Goal: Transaction & Acquisition: Purchase product/service

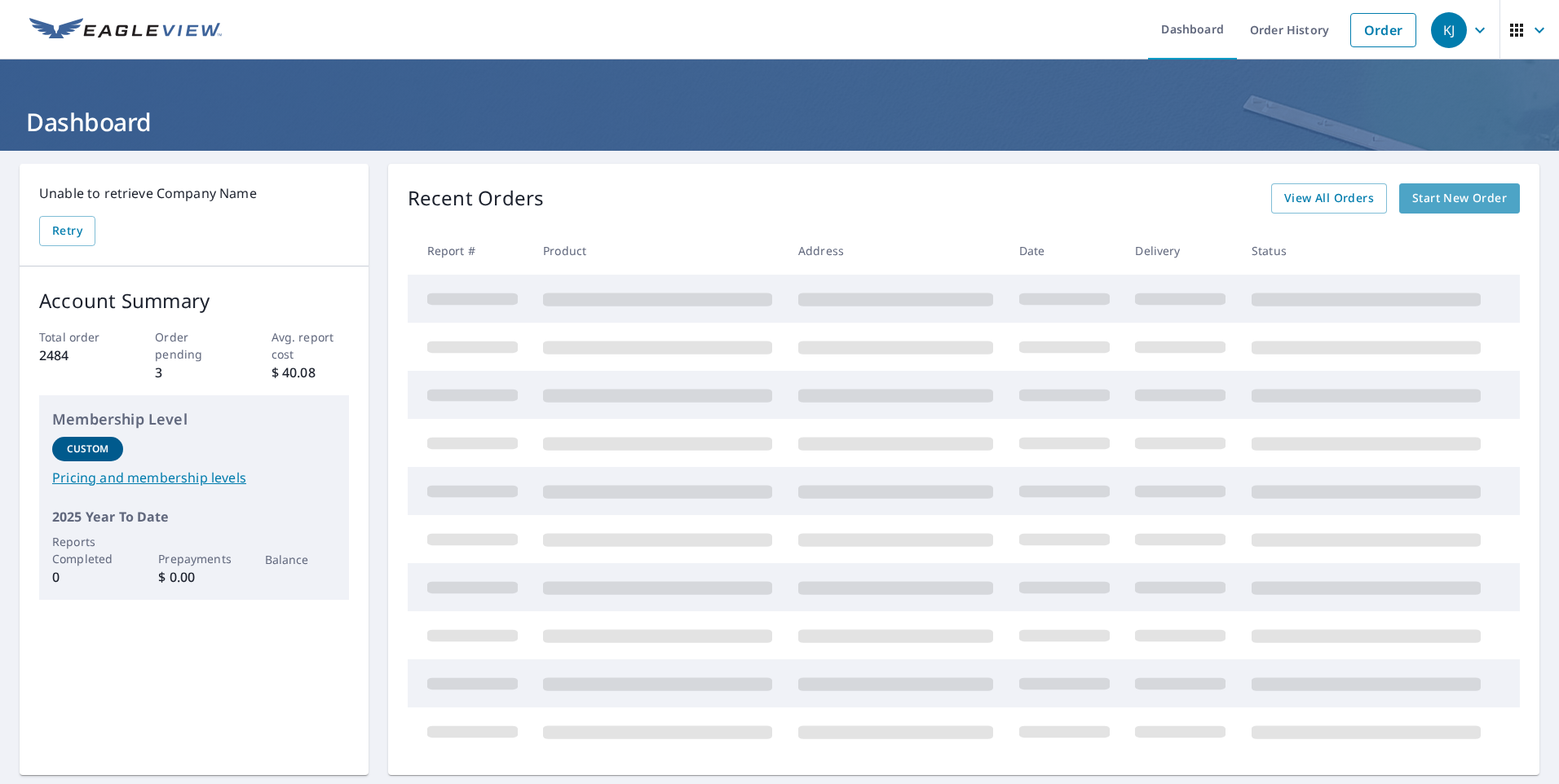
click at [1454, 197] on span "Start New Order" at bounding box center [1459, 198] width 94 height 21
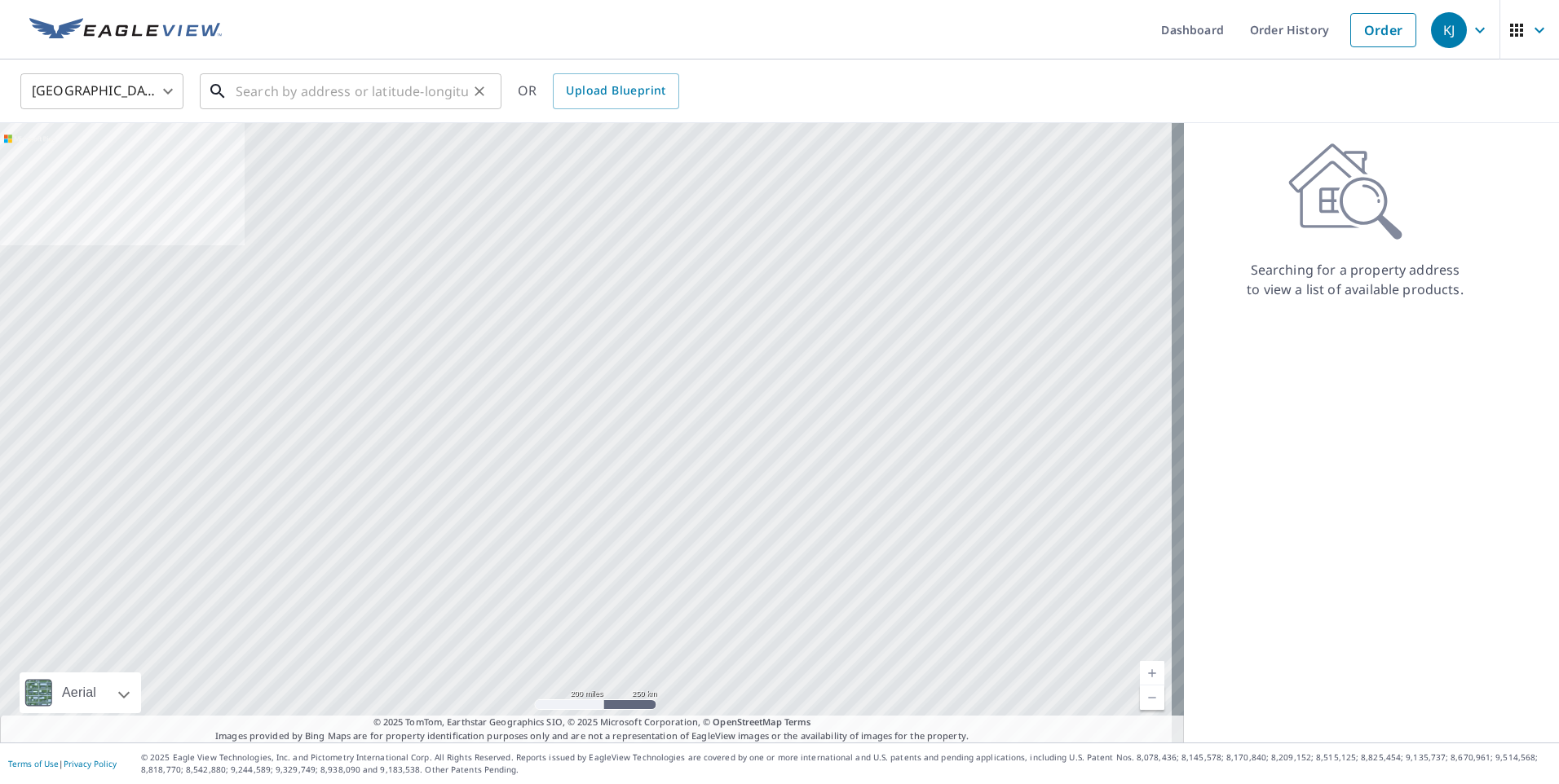
click at [420, 79] on input "text" at bounding box center [352, 91] width 232 height 46
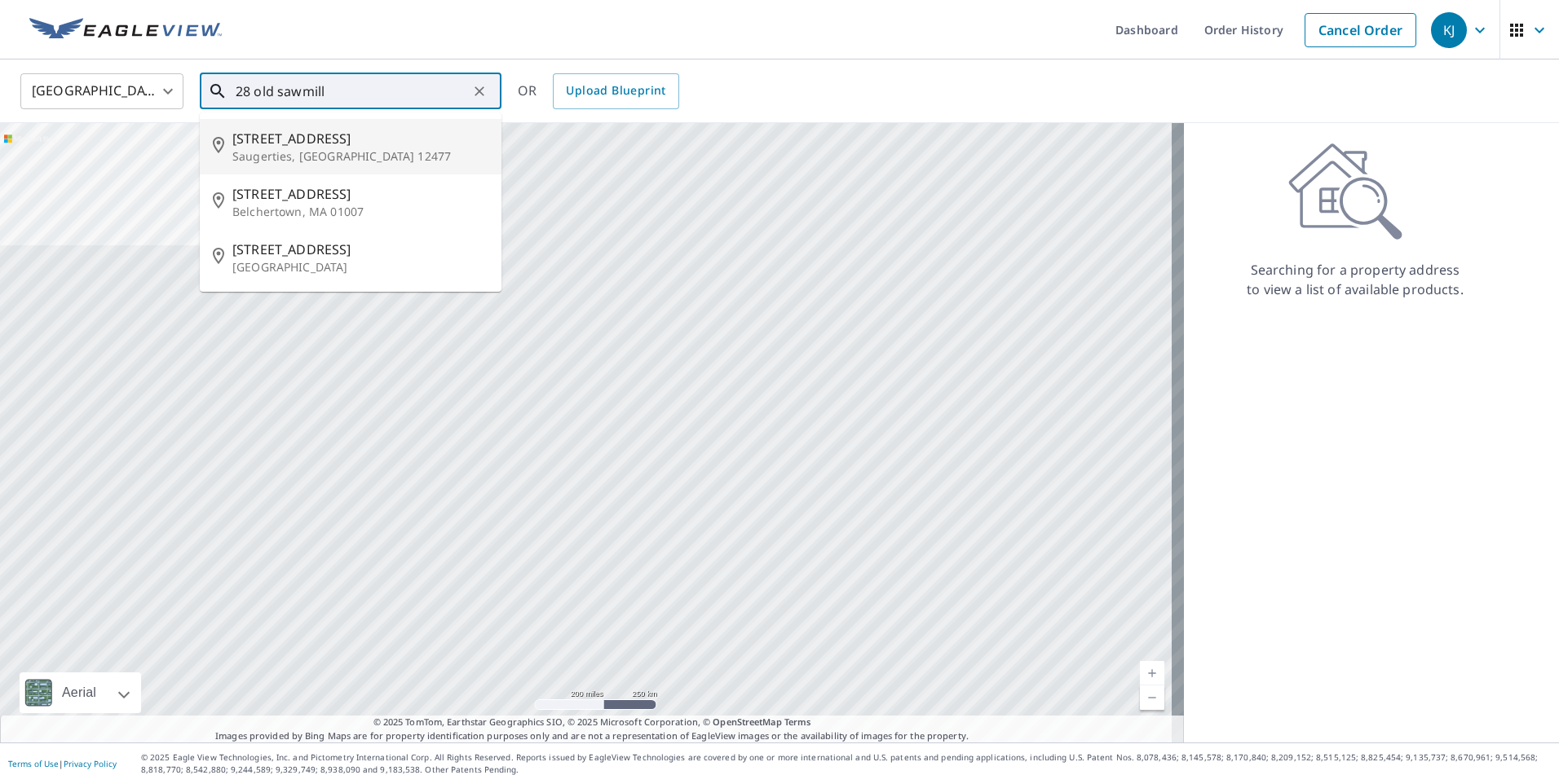
click at [302, 142] on span "[STREET_ADDRESS]" at bounding box center [360, 138] width 256 height 20
type input "[STREET_ADDRESS]"
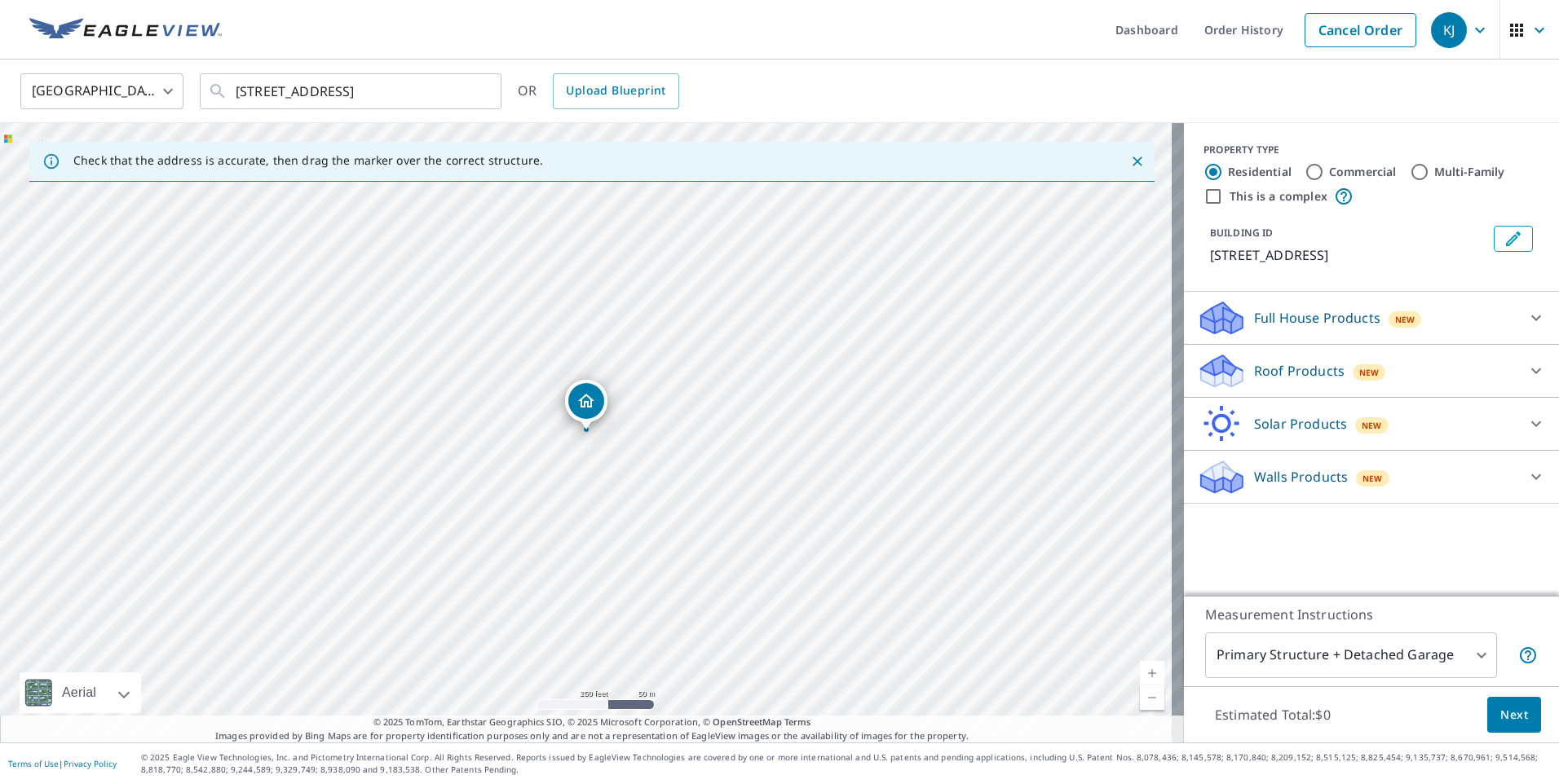
click at [1279, 375] on p "Roof Products" at bounding box center [1299, 370] width 91 height 20
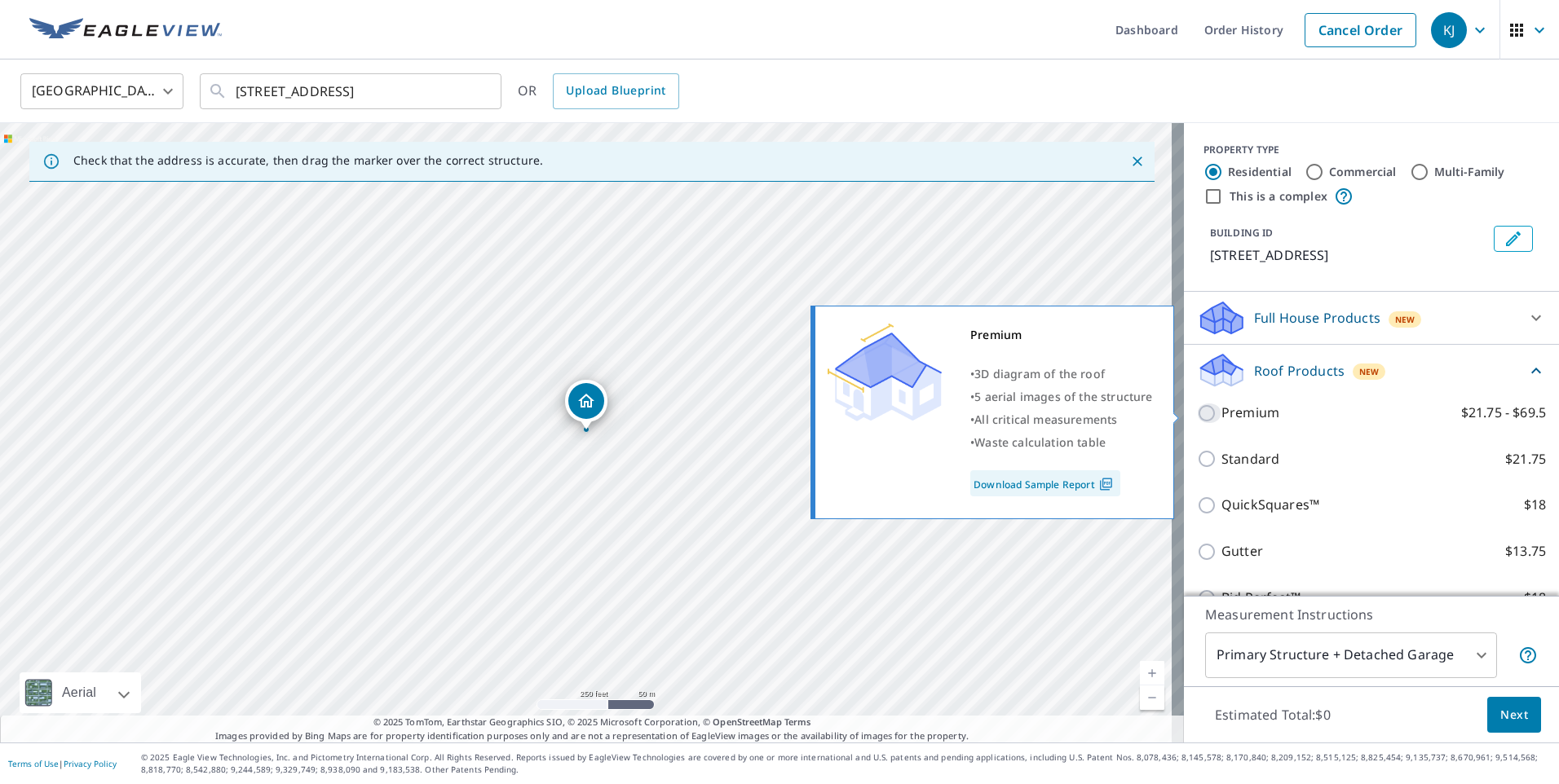
click at [1198, 408] on input "Premium $21.75 - $69.5" at bounding box center [1208, 414] width 24 height 20
checkbox input "true"
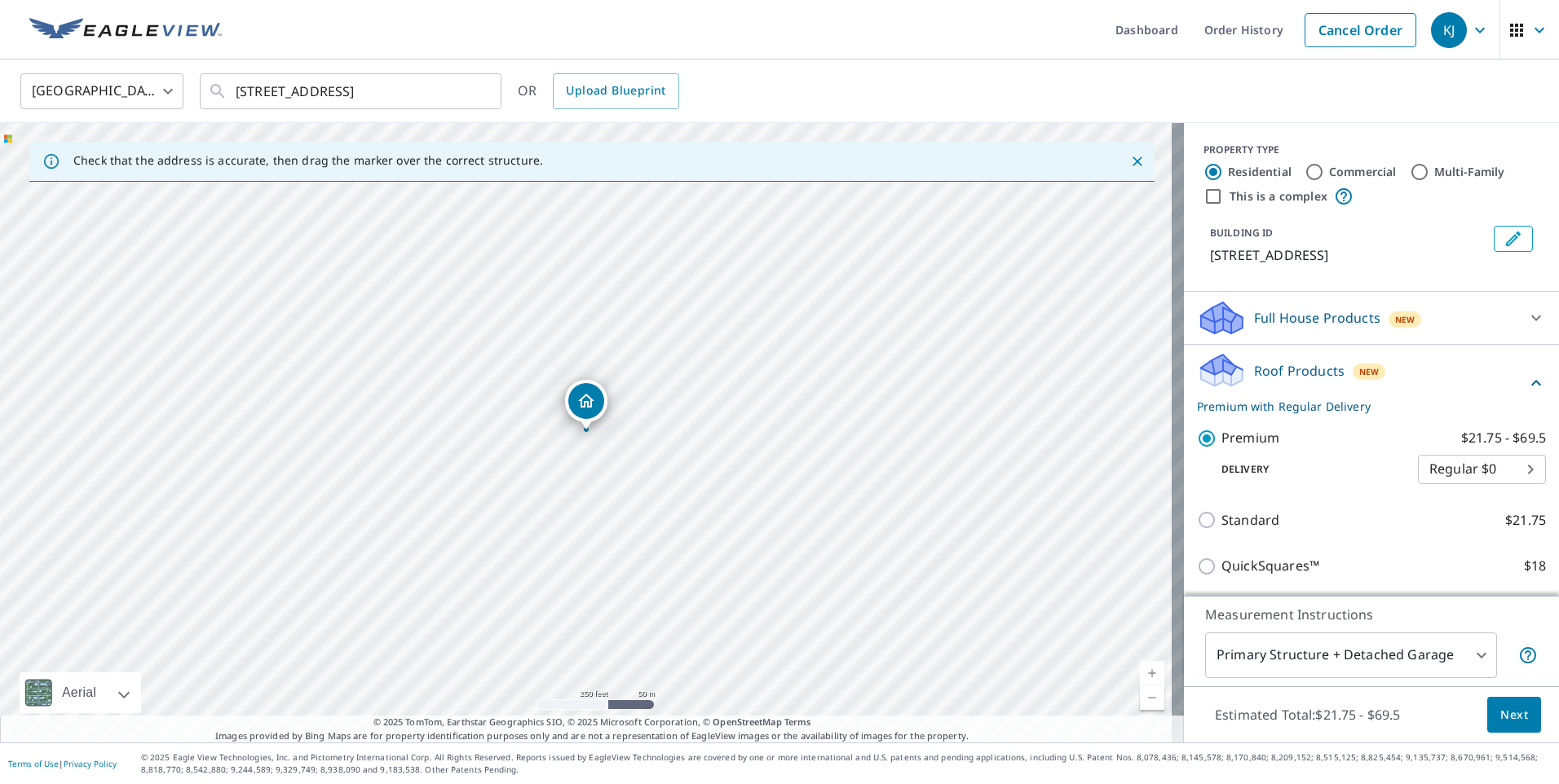
click at [1277, 656] on body "KJ KJ Dashboard Order History Cancel Order KJ [GEOGRAPHIC_DATA] [GEOGRAPHIC_DAT…" at bounding box center [779, 392] width 1559 height 784
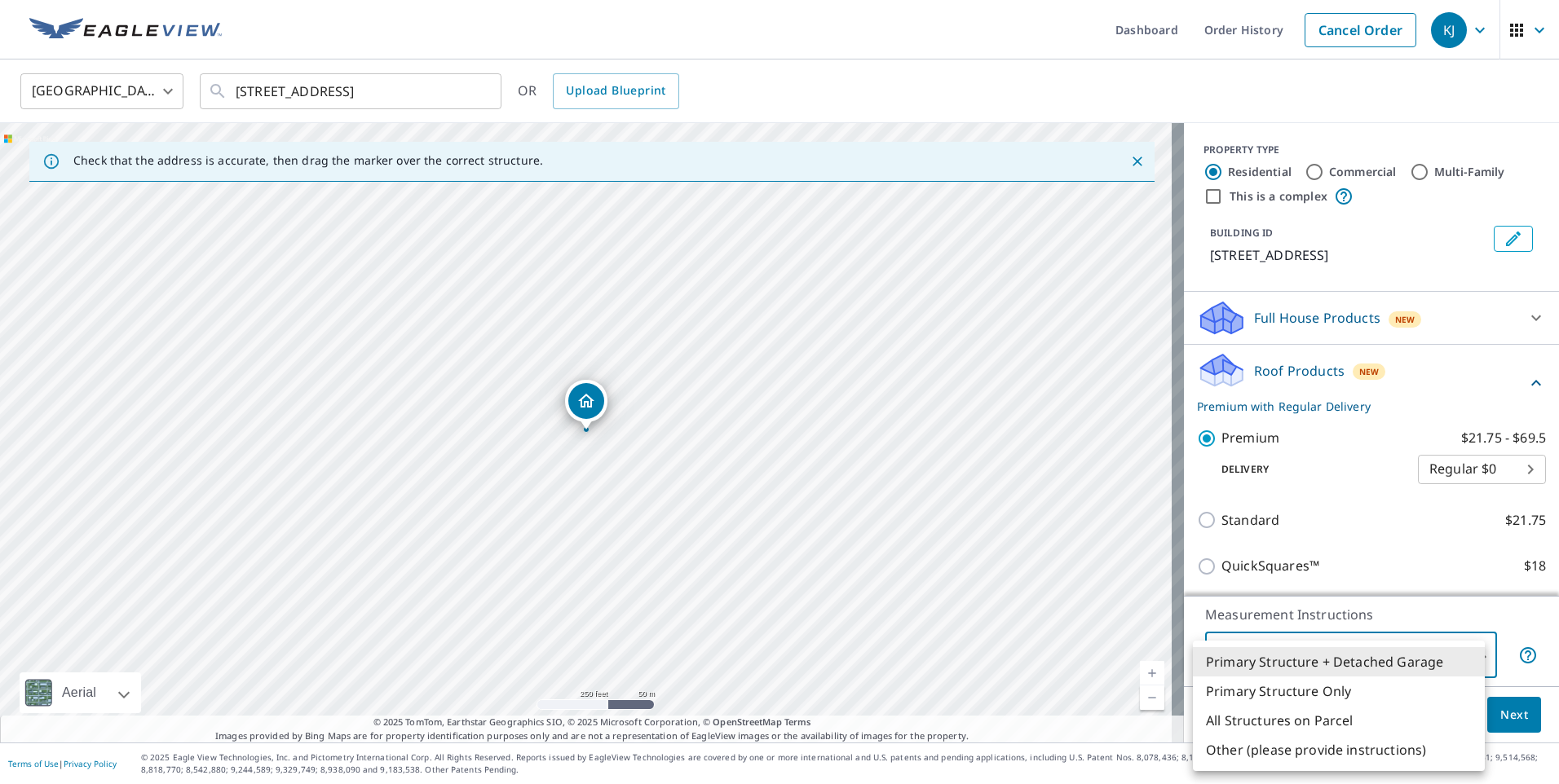
click at [1249, 686] on li "Primary Structure Only" at bounding box center [1339, 690] width 291 height 30
type input "2"
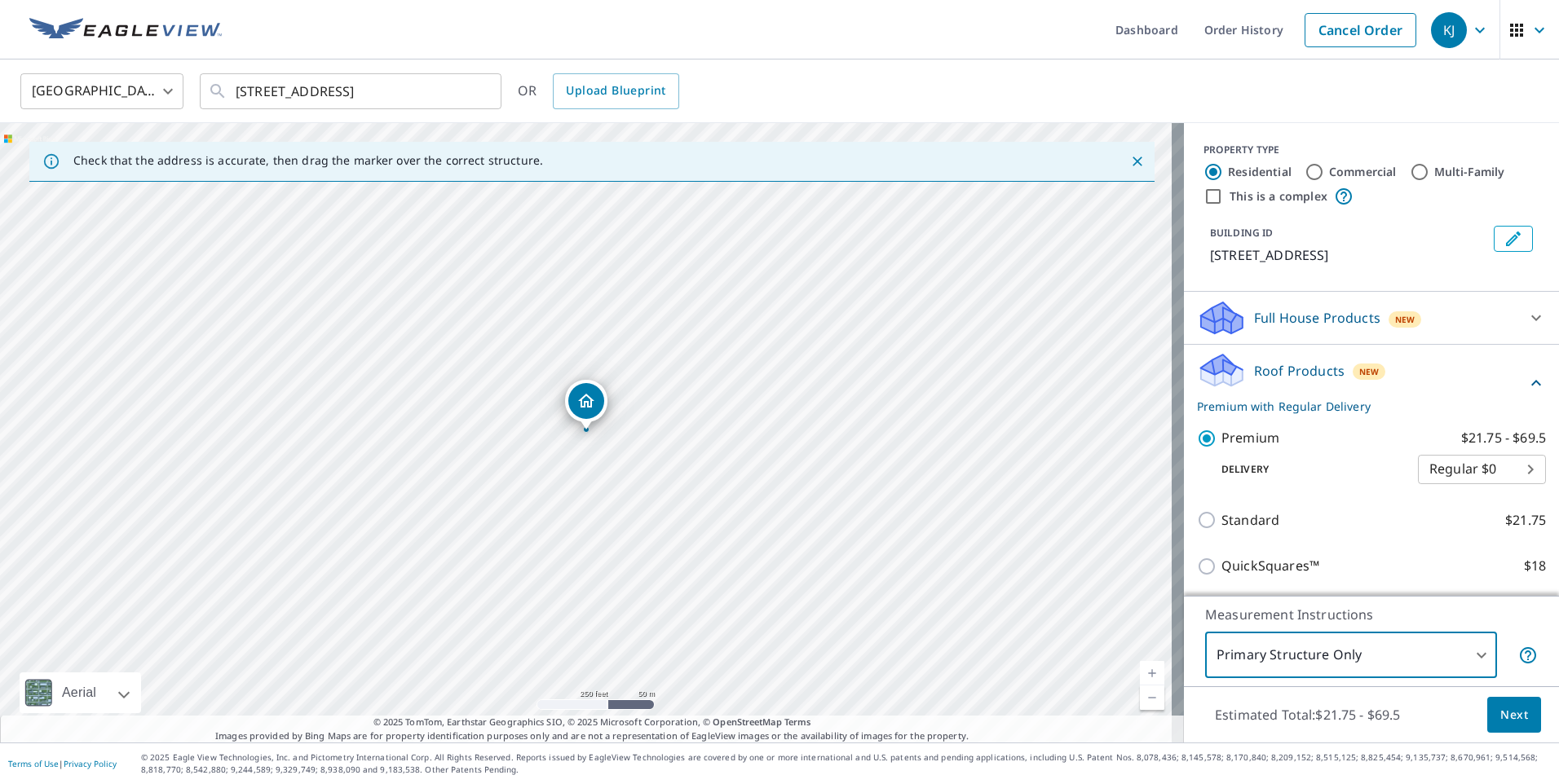
click at [1501, 719] on span "Next" at bounding box center [1514, 715] width 28 height 21
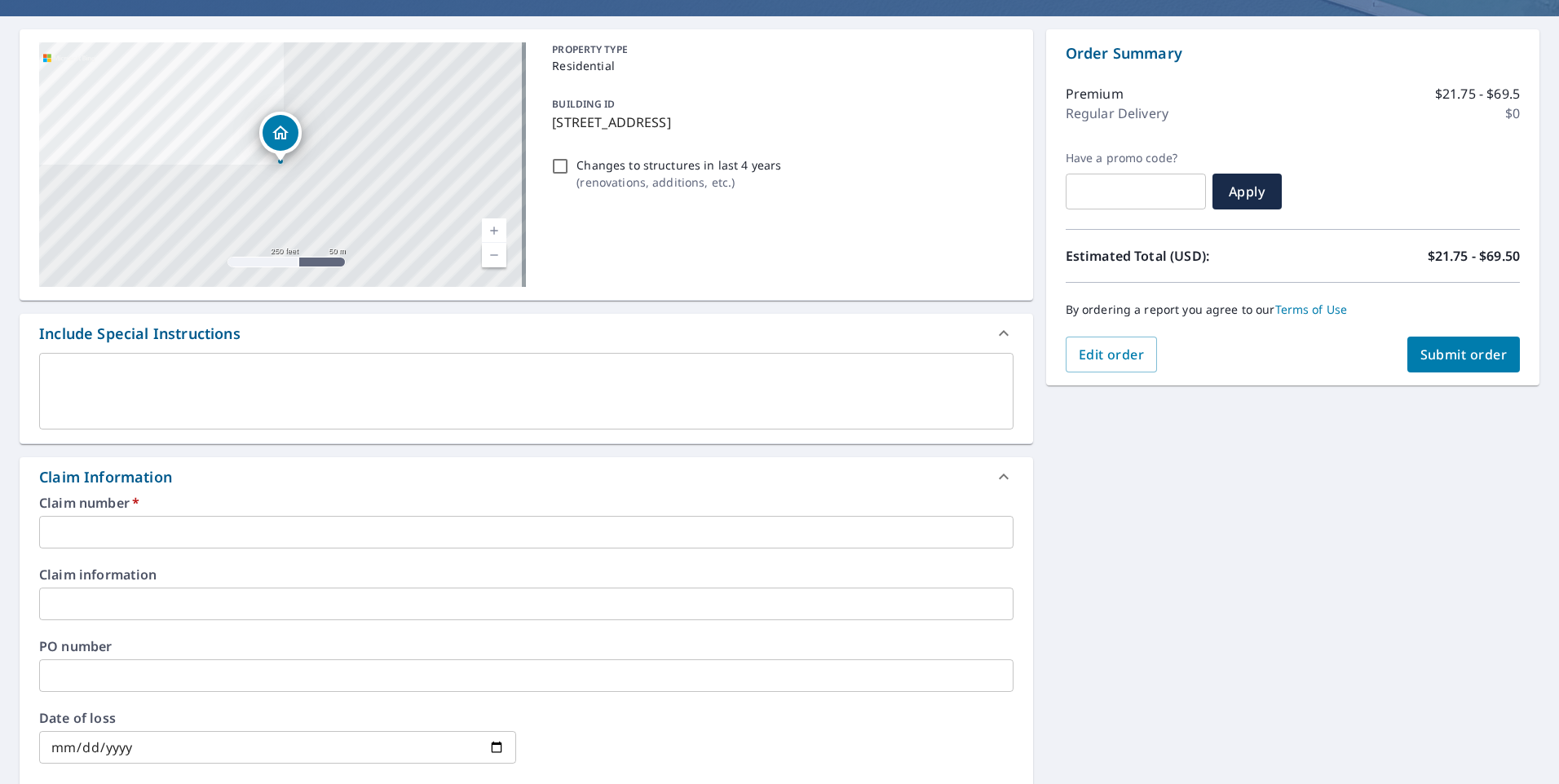
scroll to position [163, 0]
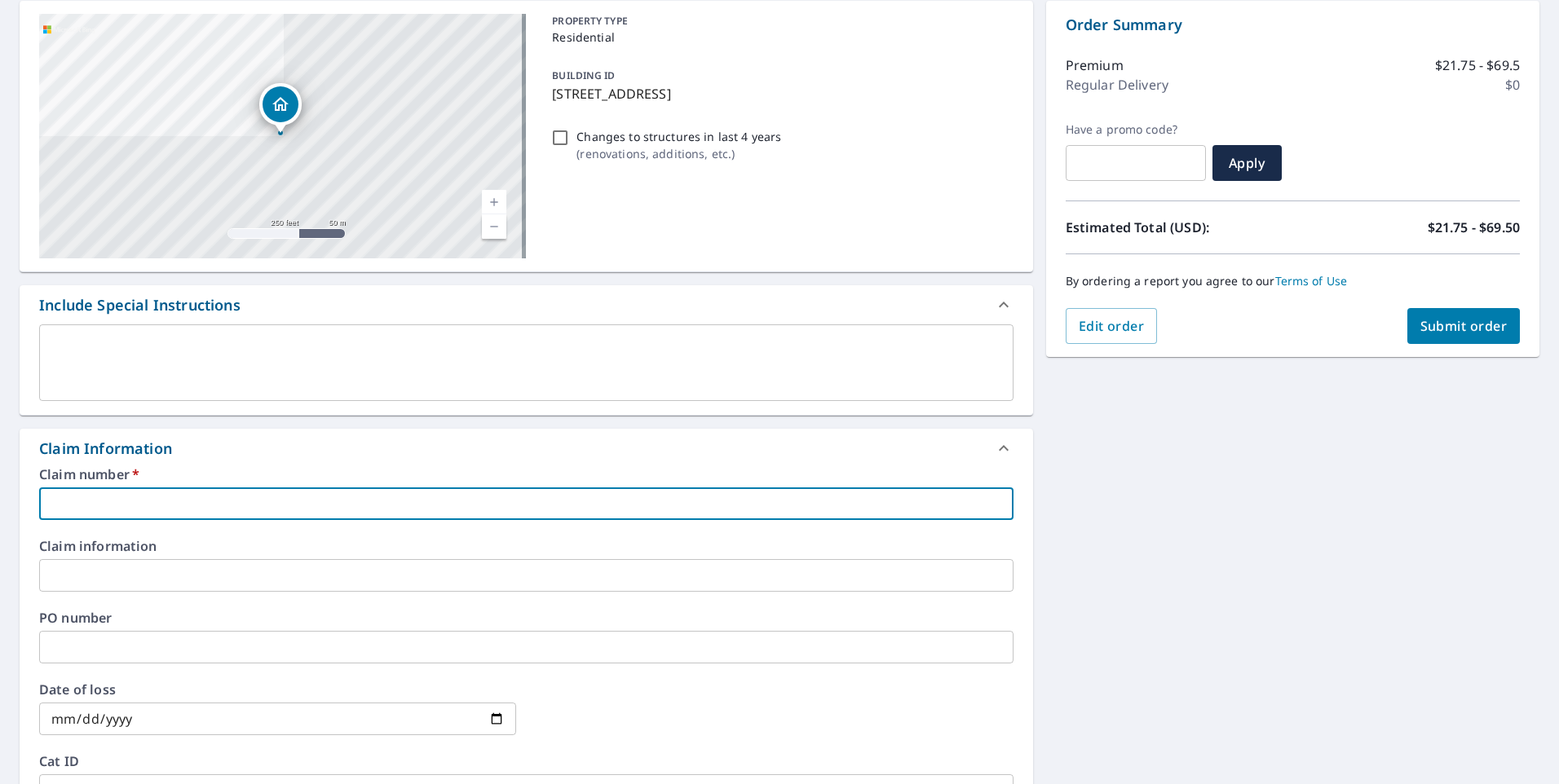
click at [66, 506] on input "text" at bounding box center [526, 503] width 974 height 32
paste input "7940238"
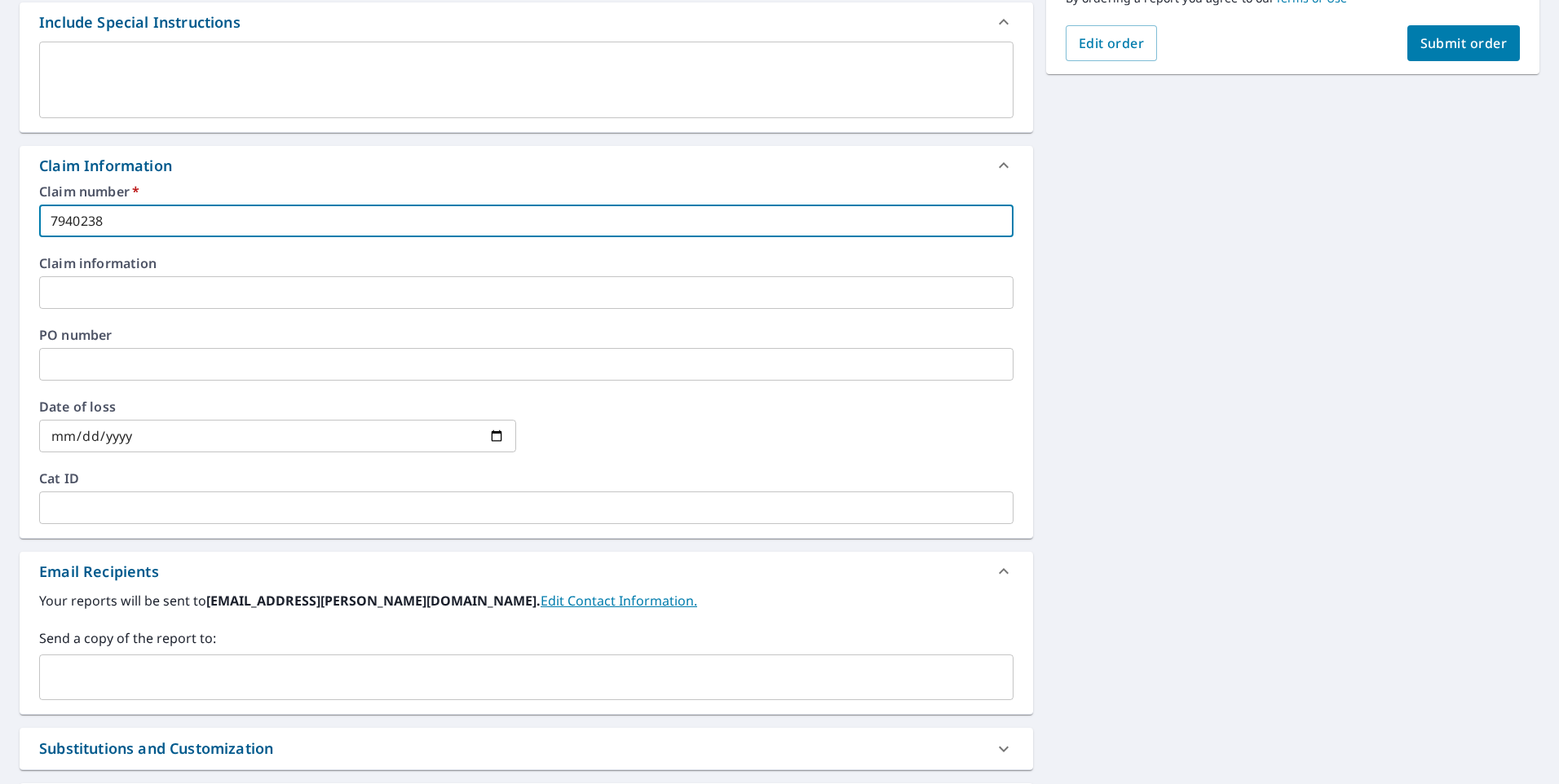
scroll to position [489, 0]
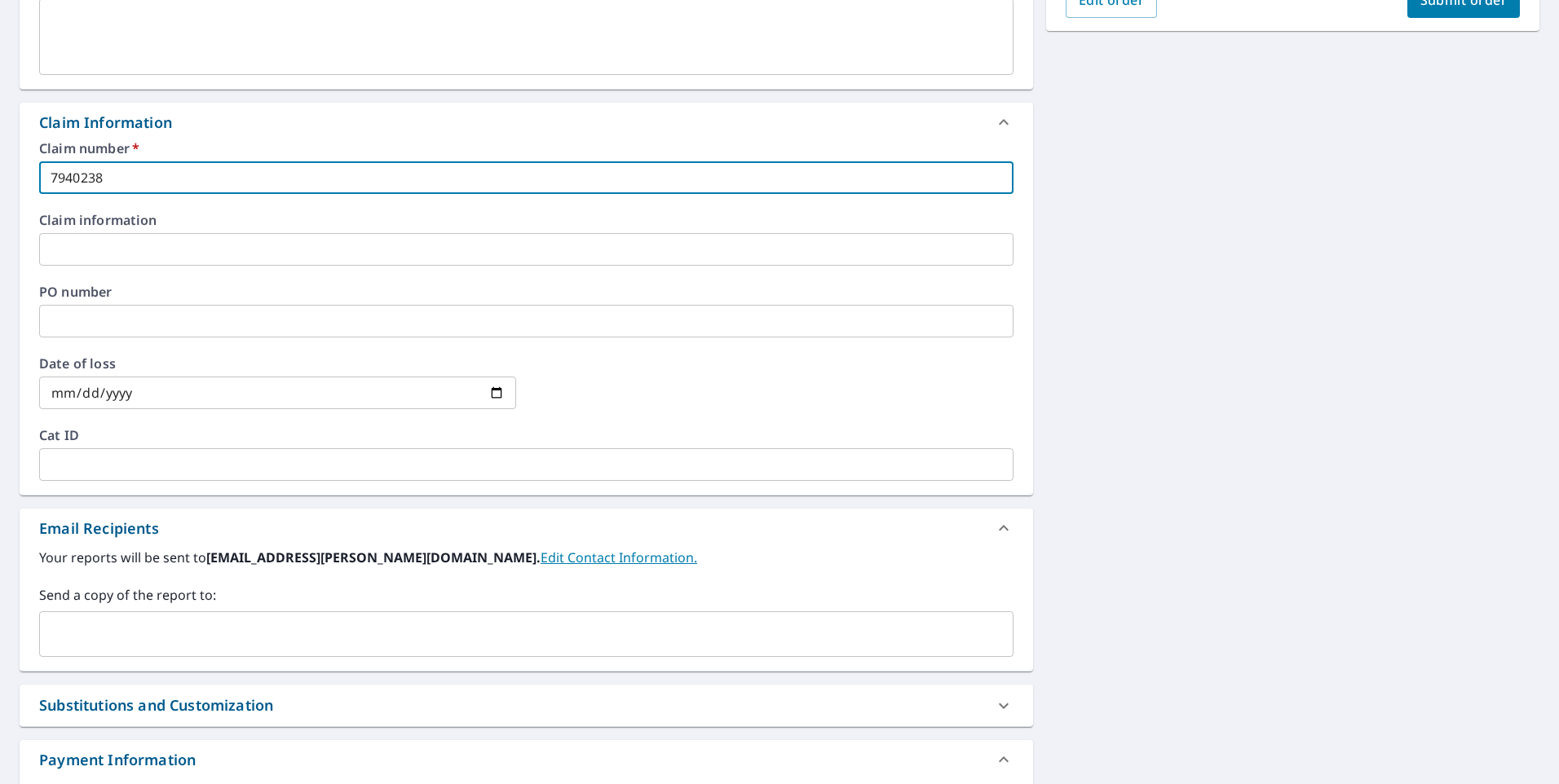
type input "7940238"
click at [161, 641] on input "text" at bounding box center [515, 634] width 936 height 31
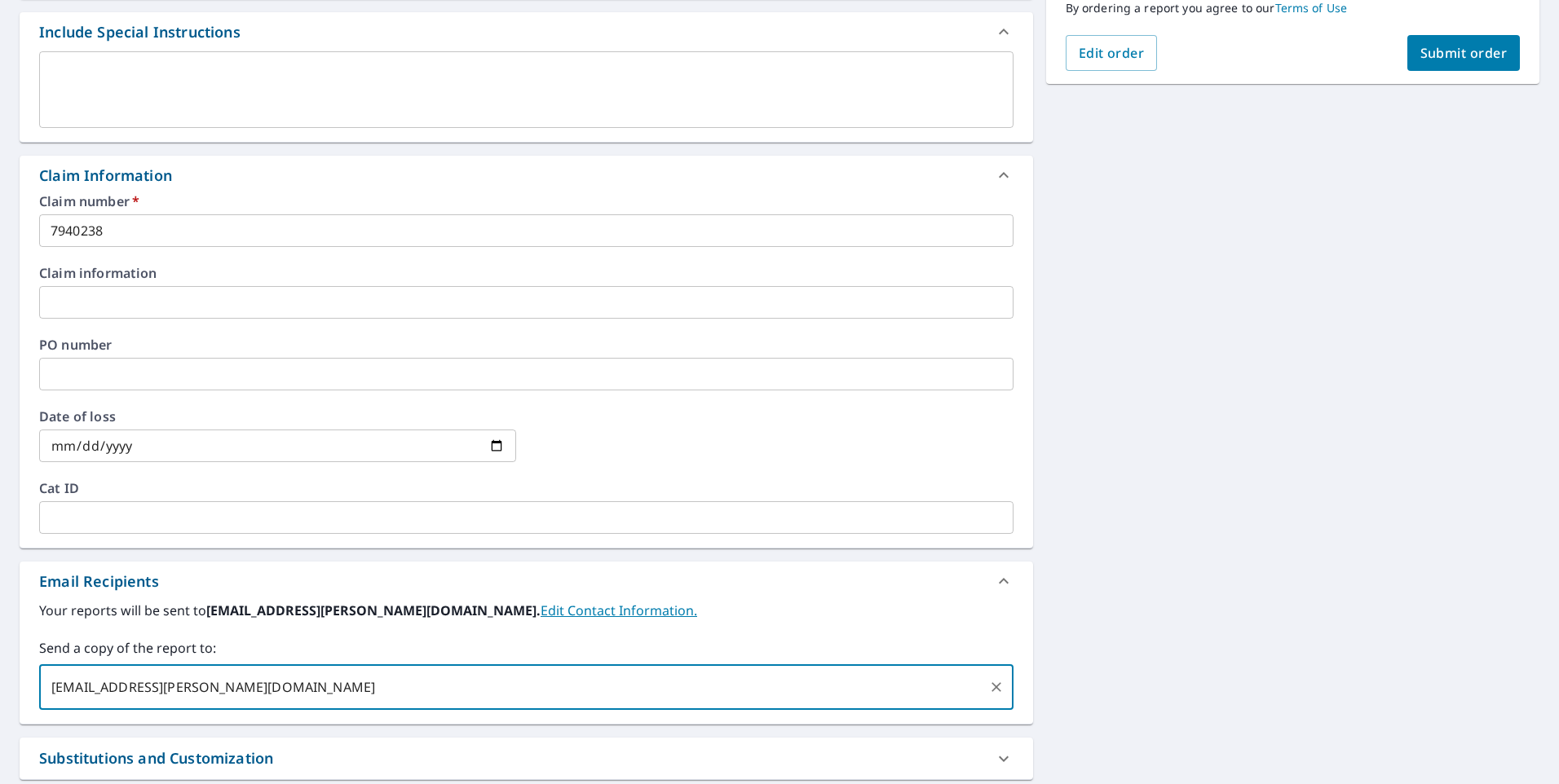
scroll to position [407, 0]
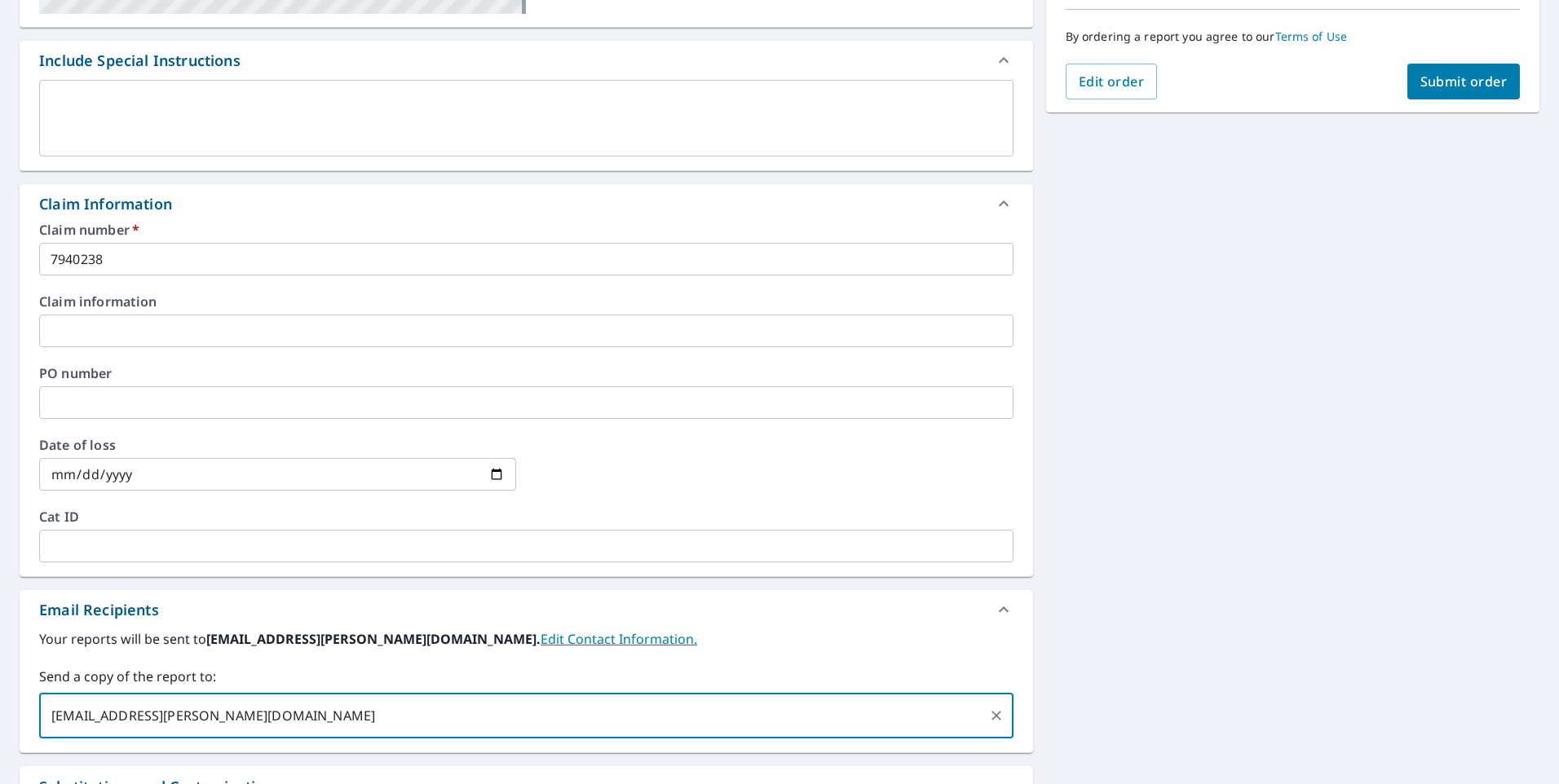
type input "[EMAIL_ADDRESS][PERSON_NAME][DOMAIN_NAME]"
click at [1461, 75] on span "Submit order" at bounding box center [1464, 82] width 87 height 18
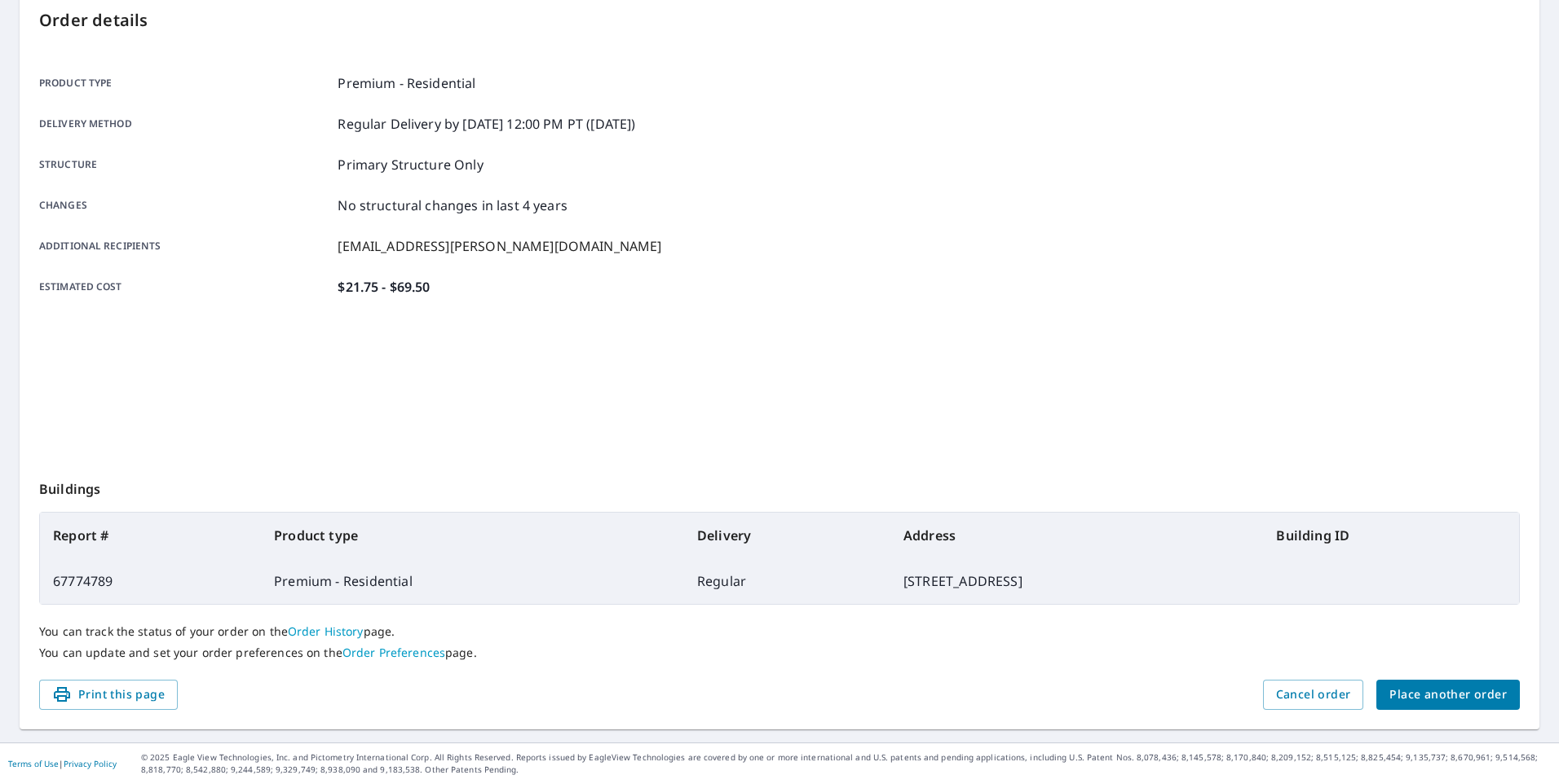
scroll to position [175, 0]
